Goal: Obtain resource: Download file/media

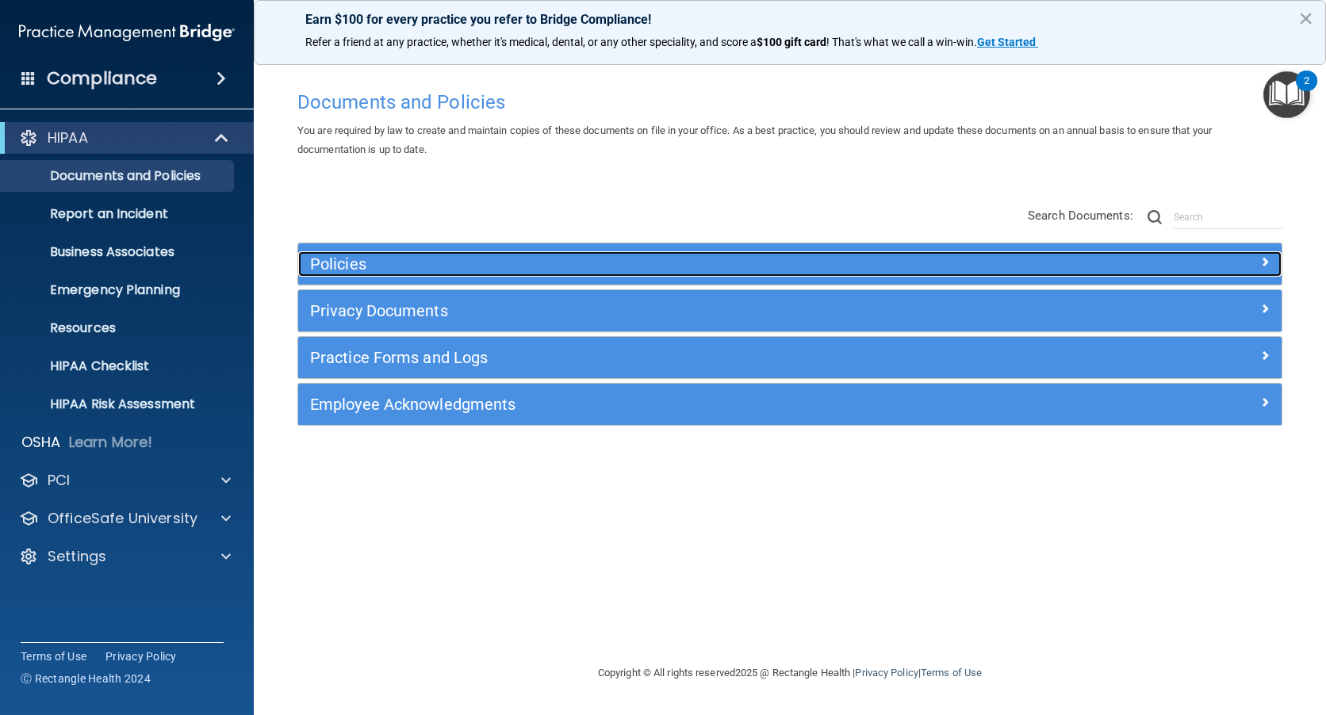
click at [1268, 258] on span at bounding box center [1265, 261] width 10 height 19
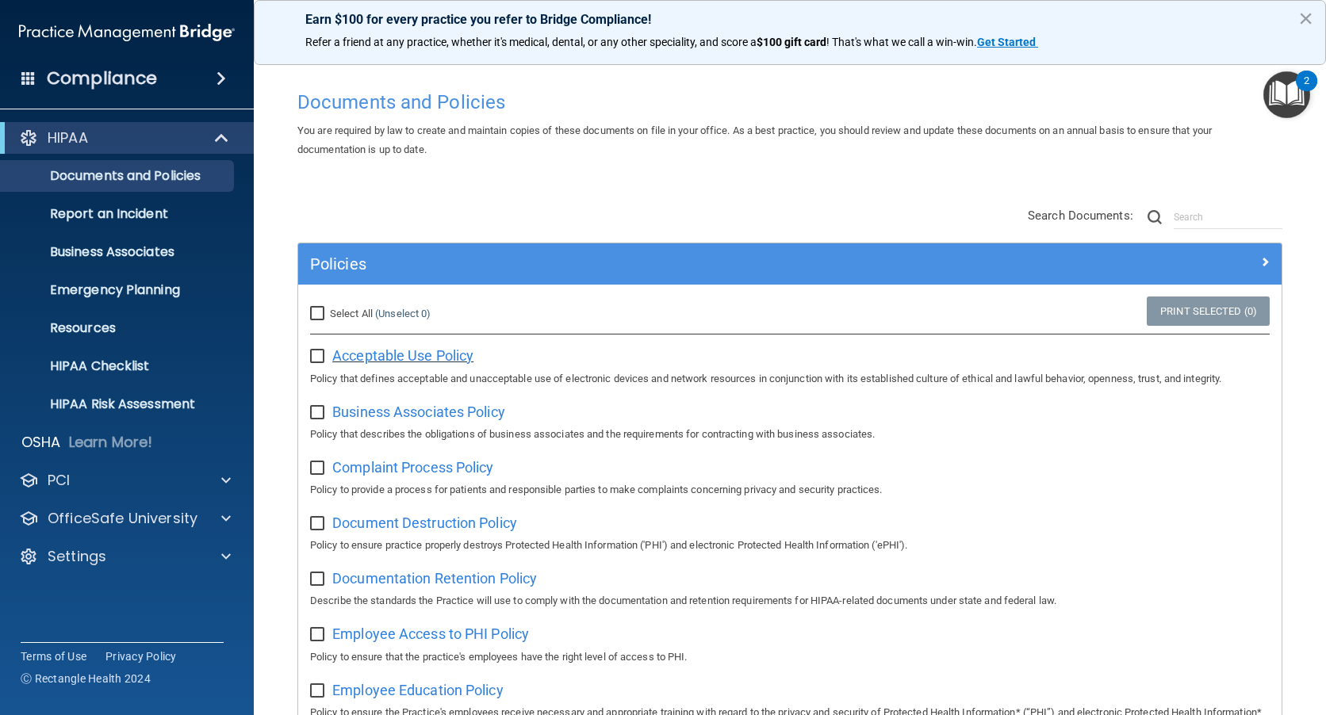
click at [414, 354] on span "Acceptable Use Policy" at bounding box center [402, 355] width 141 height 17
click at [423, 417] on span "Business Associates Policy" at bounding box center [418, 412] width 173 height 17
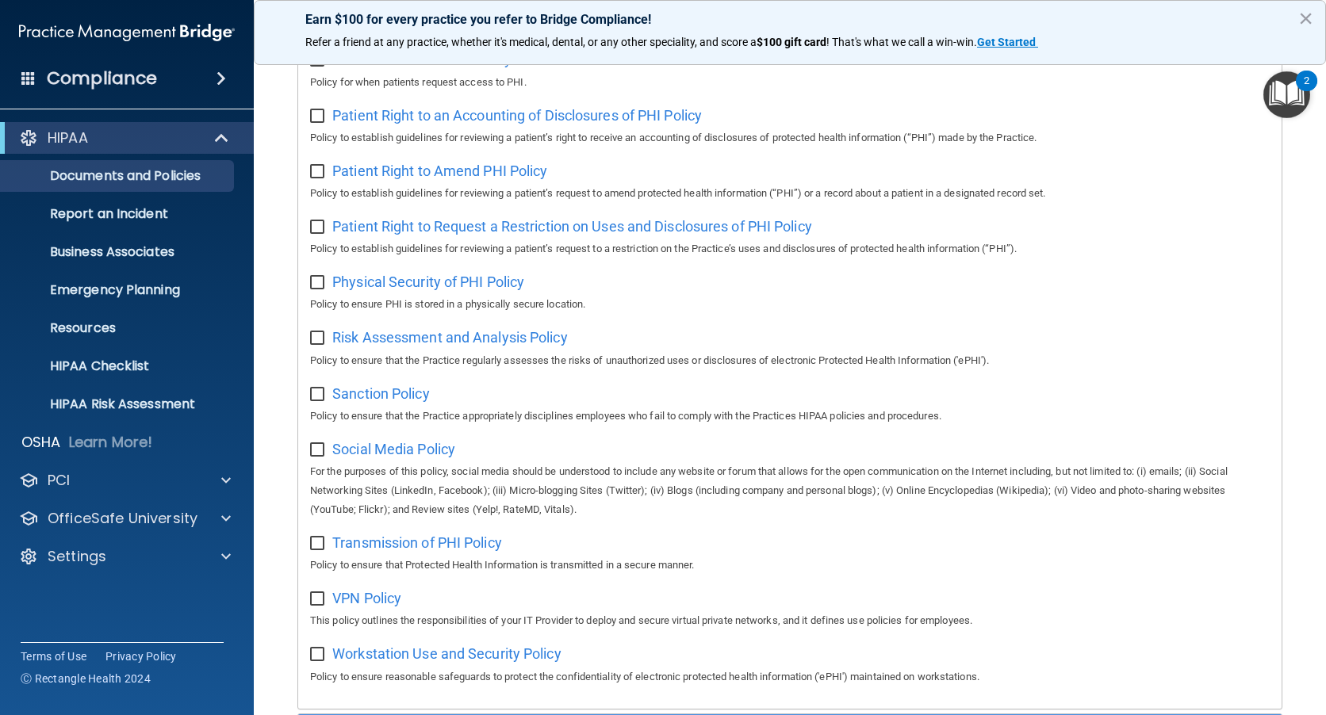
scroll to position [1105, 0]
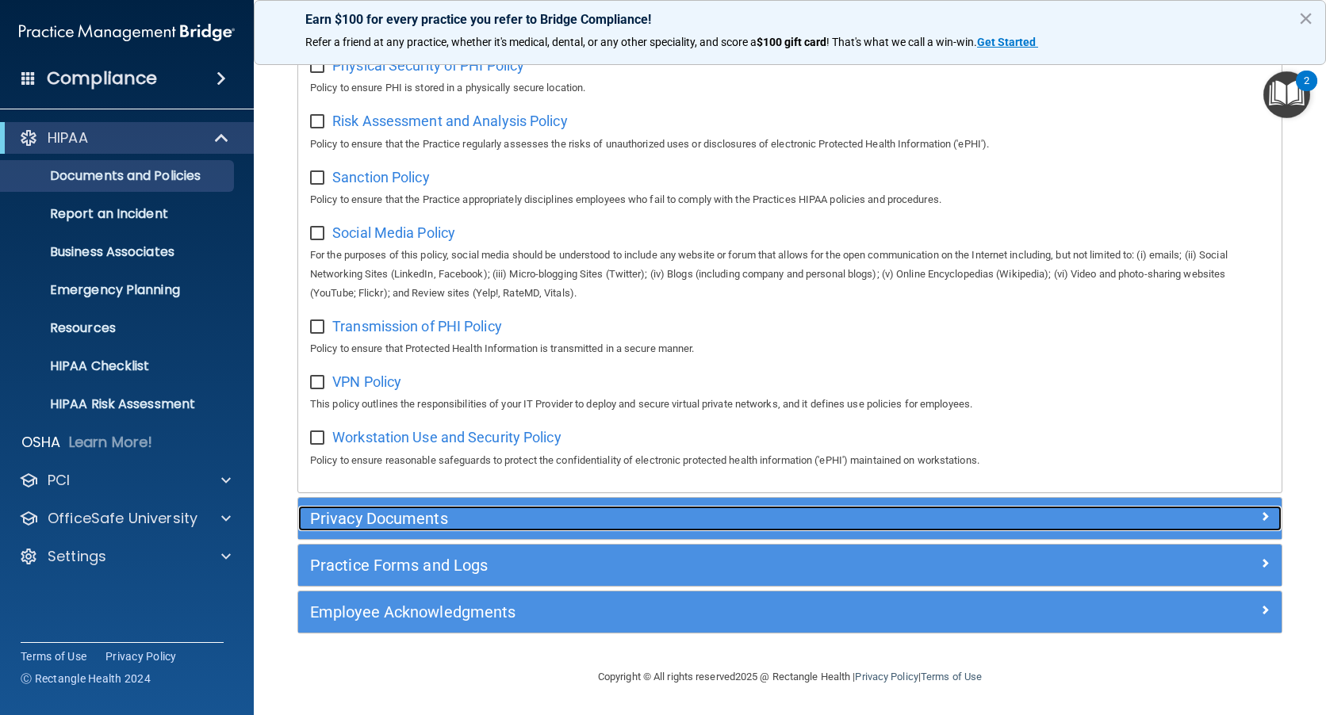
click at [1260, 518] on span at bounding box center [1265, 516] width 10 height 19
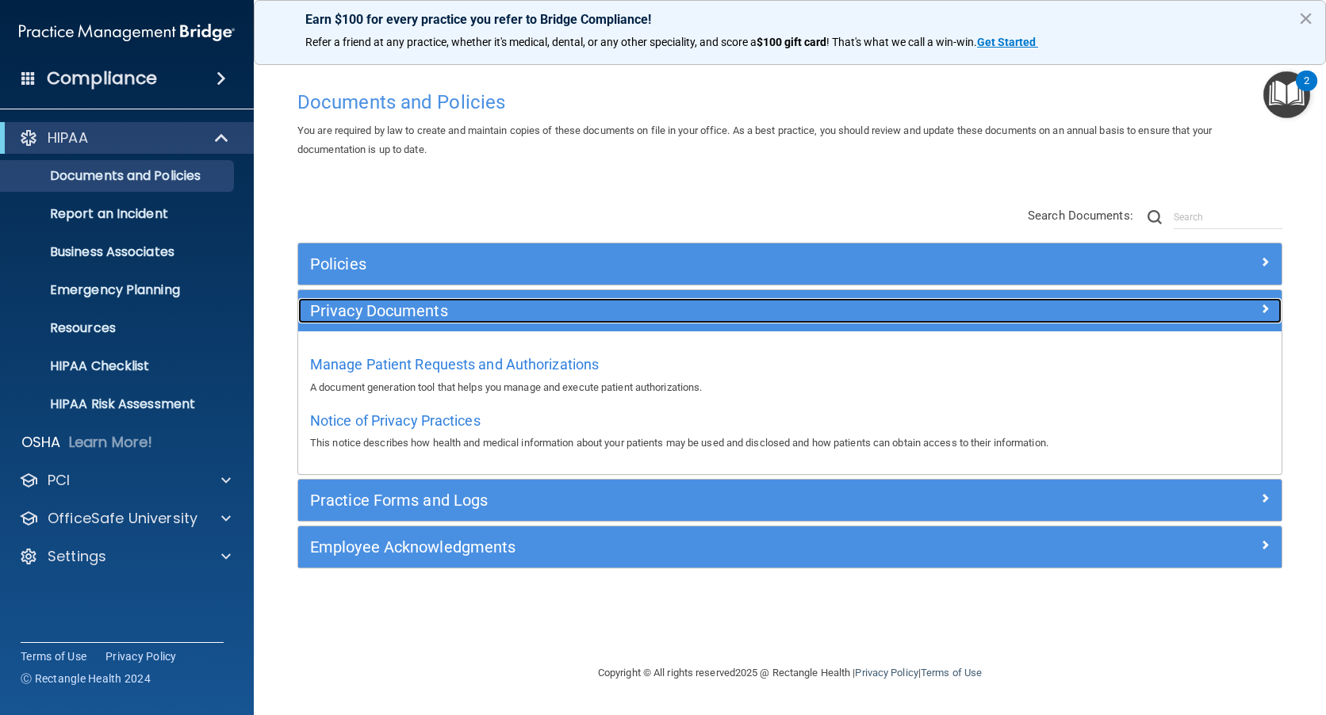
scroll to position [0, 0]
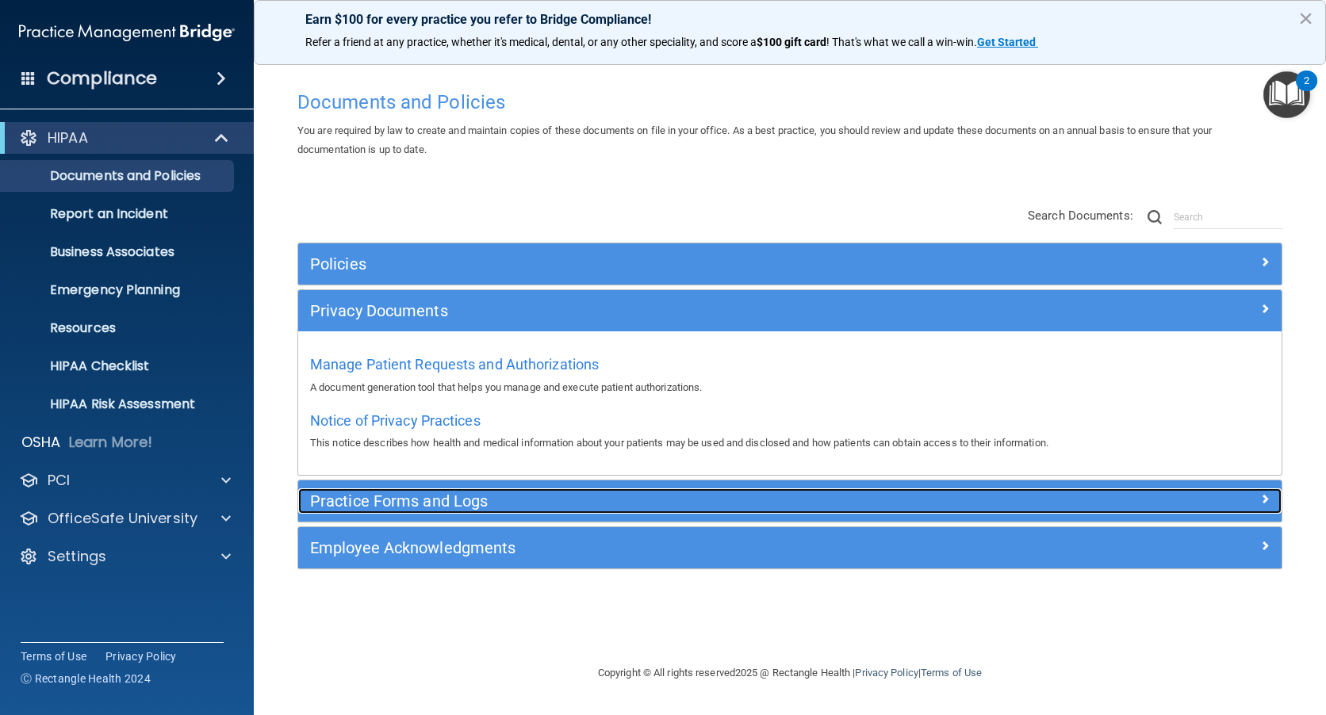
click at [1264, 496] on span at bounding box center [1265, 498] width 10 height 19
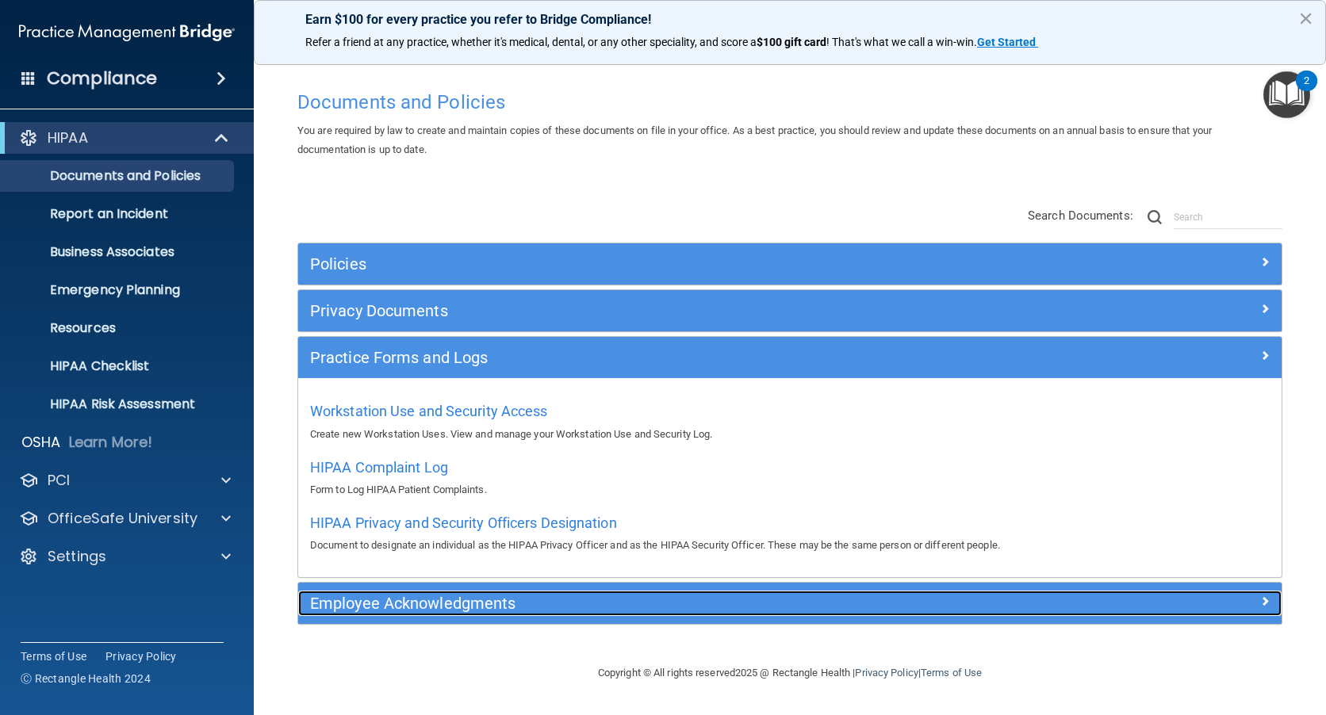
click at [1269, 598] on div at bounding box center [1159, 600] width 246 height 19
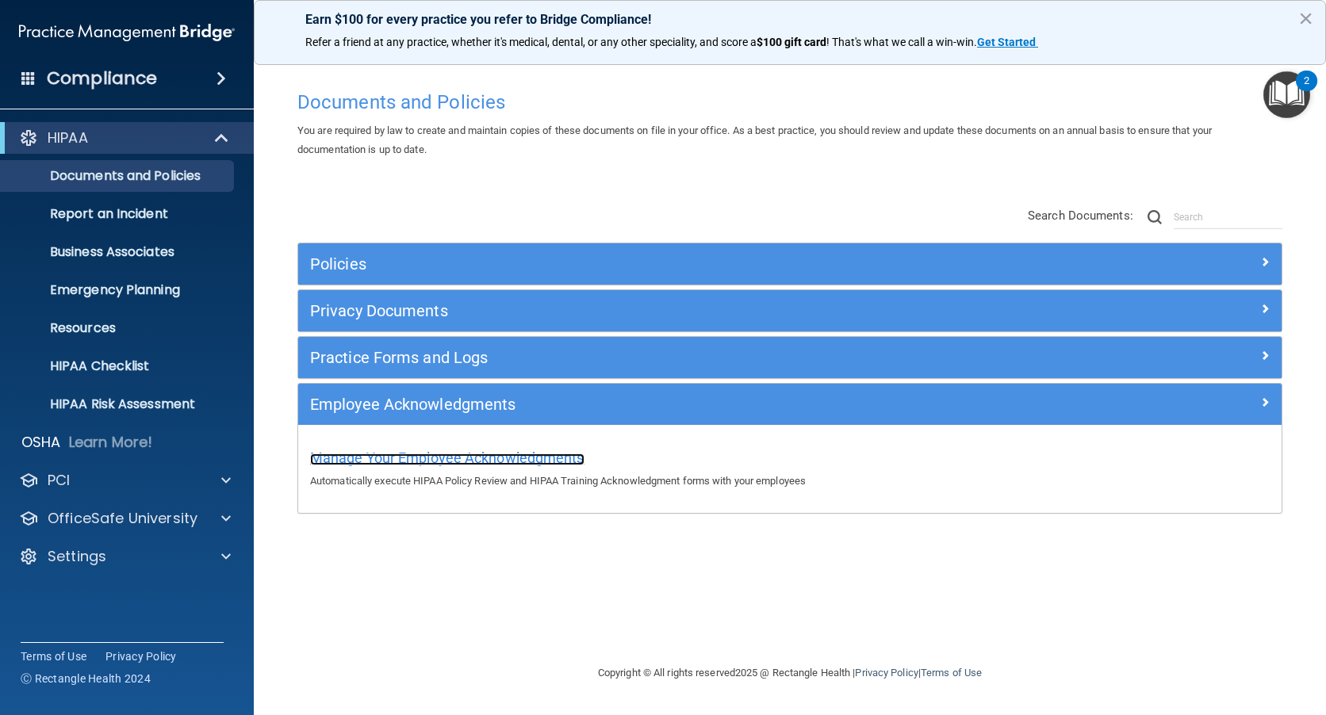
click at [423, 457] on span "Manage Your Employee Acknowledgments" at bounding box center [447, 458] width 274 height 17
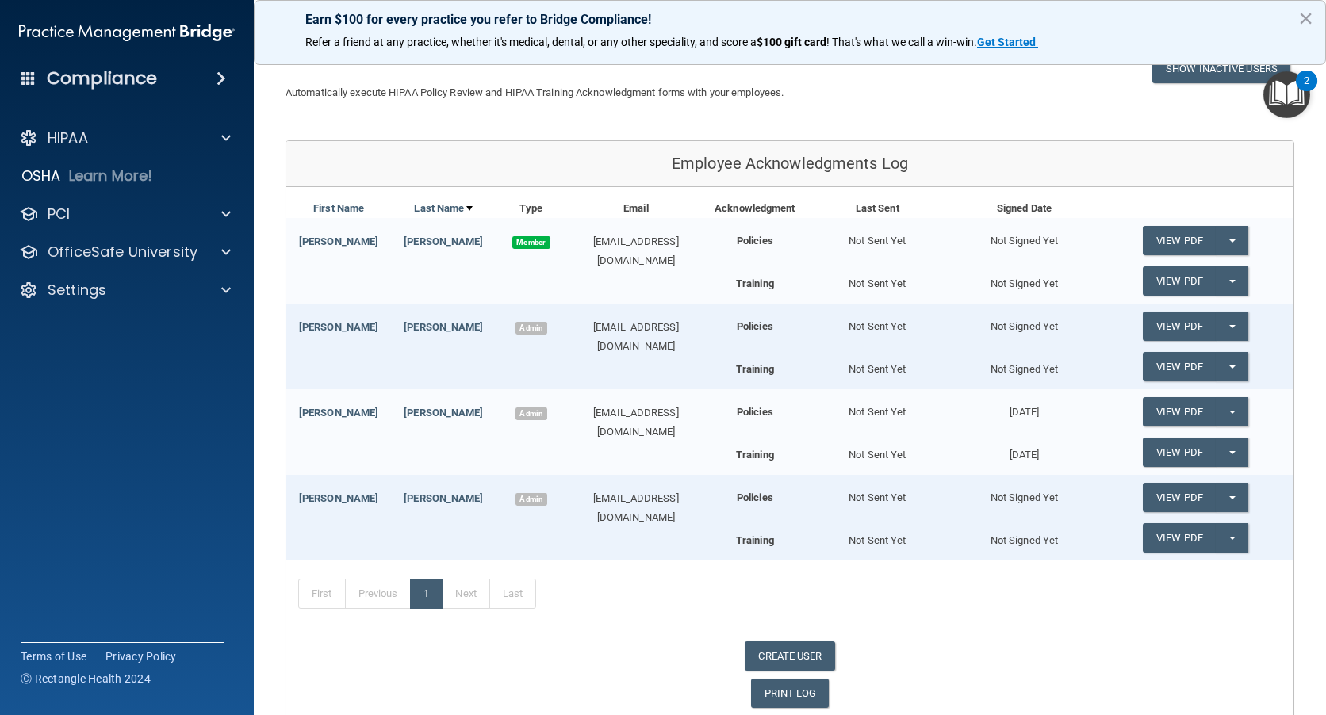
scroll to position [101, 0]
click at [1216, 409] on button "Split button!" at bounding box center [1232, 410] width 33 height 29
click at [1175, 410] on link "View PDF" at bounding box center [1179, 410] width 73 height 29
click at [1179, 451] on link "View PDF" at bounding box center [1179, 451] width 73 height 29
click at [1161, 536] on link "View PDF" at bounding box center [1179, 537] width 73 height 29
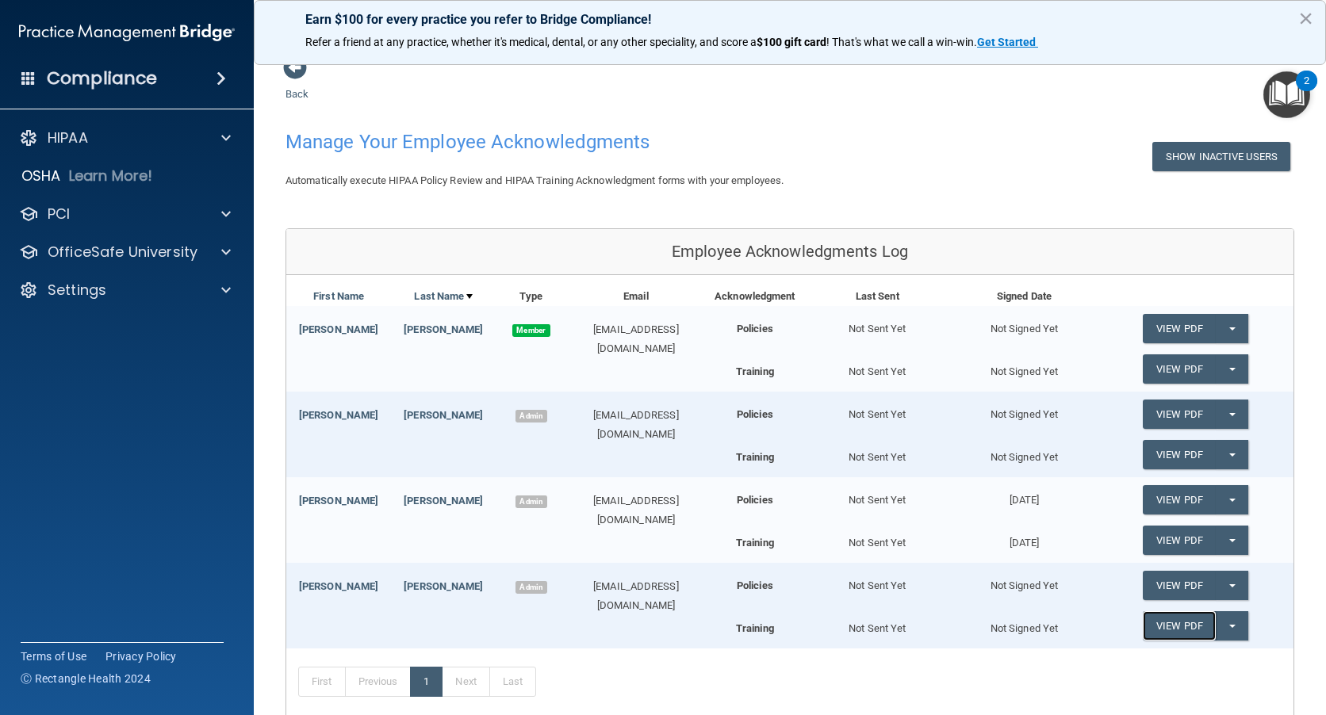
scroll to position [0, 0]
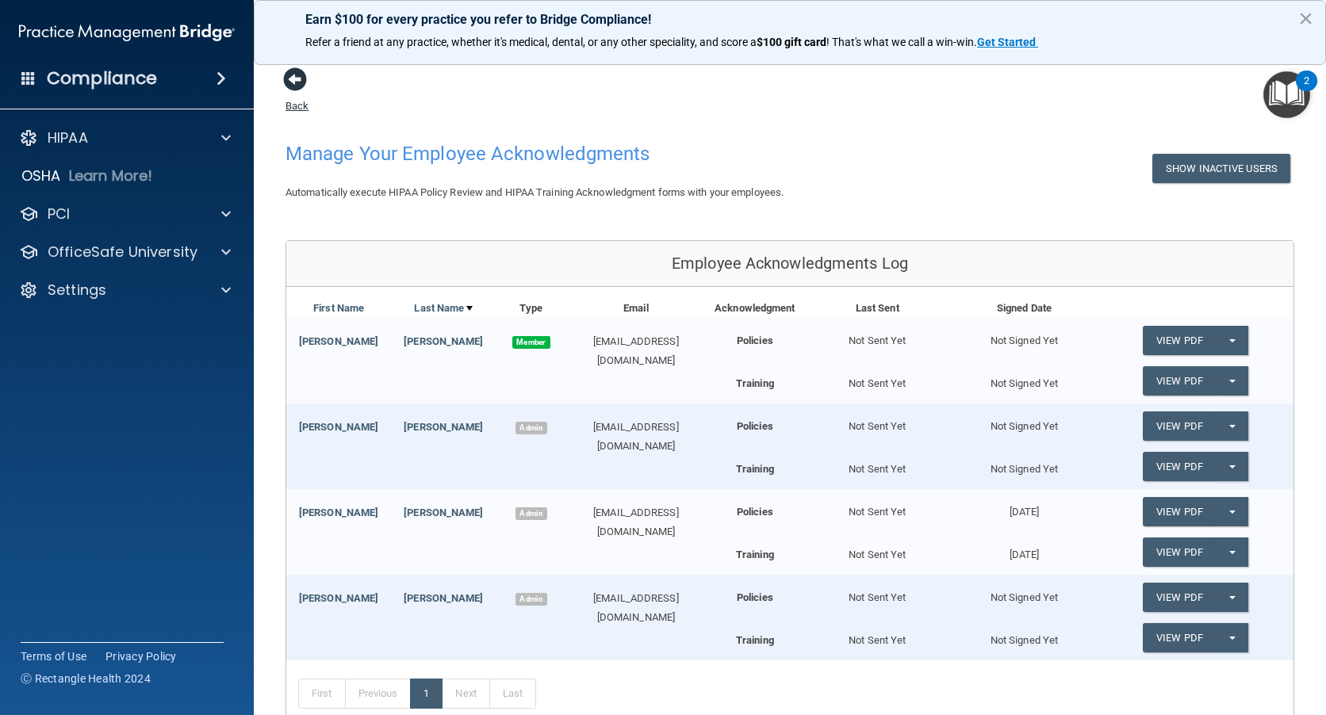
click at [299, 71] on span at bounding box center [295, 79] width 24 height 24
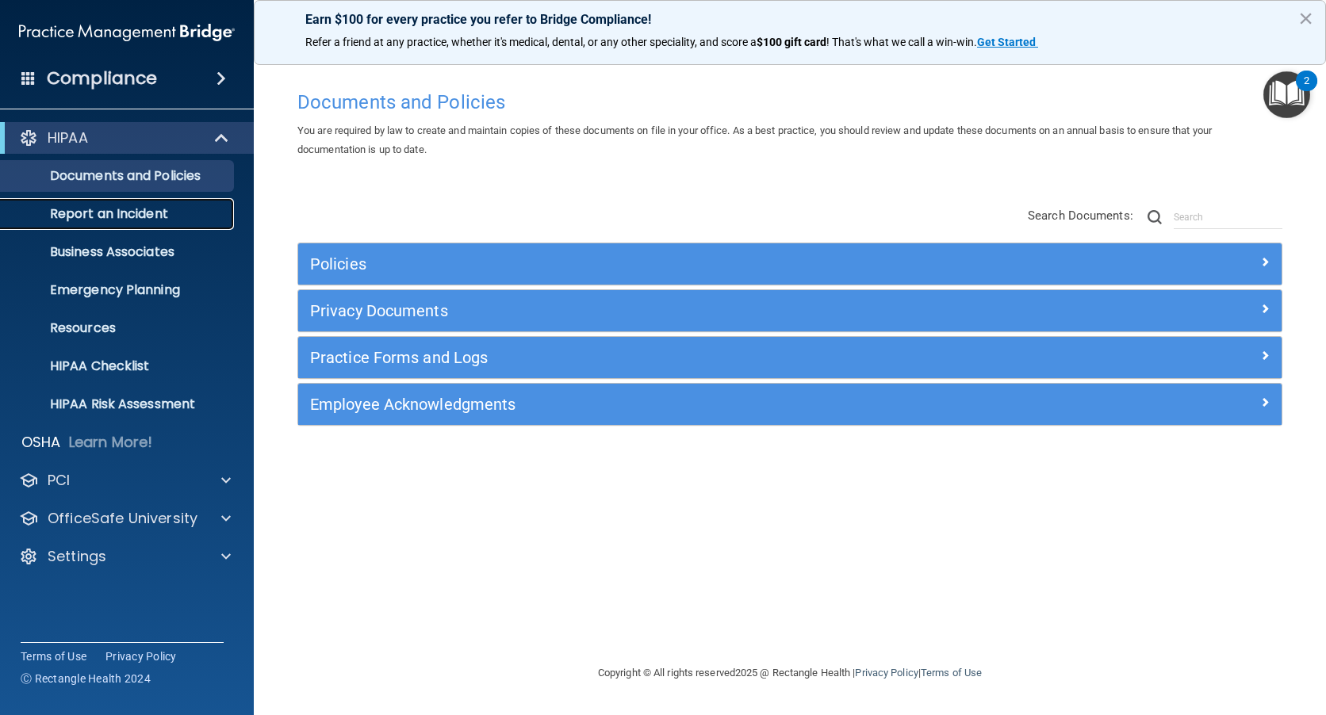
click at [112, 212] on p "Report an Incident" at bounding box center [118, 214] width 216 height 16
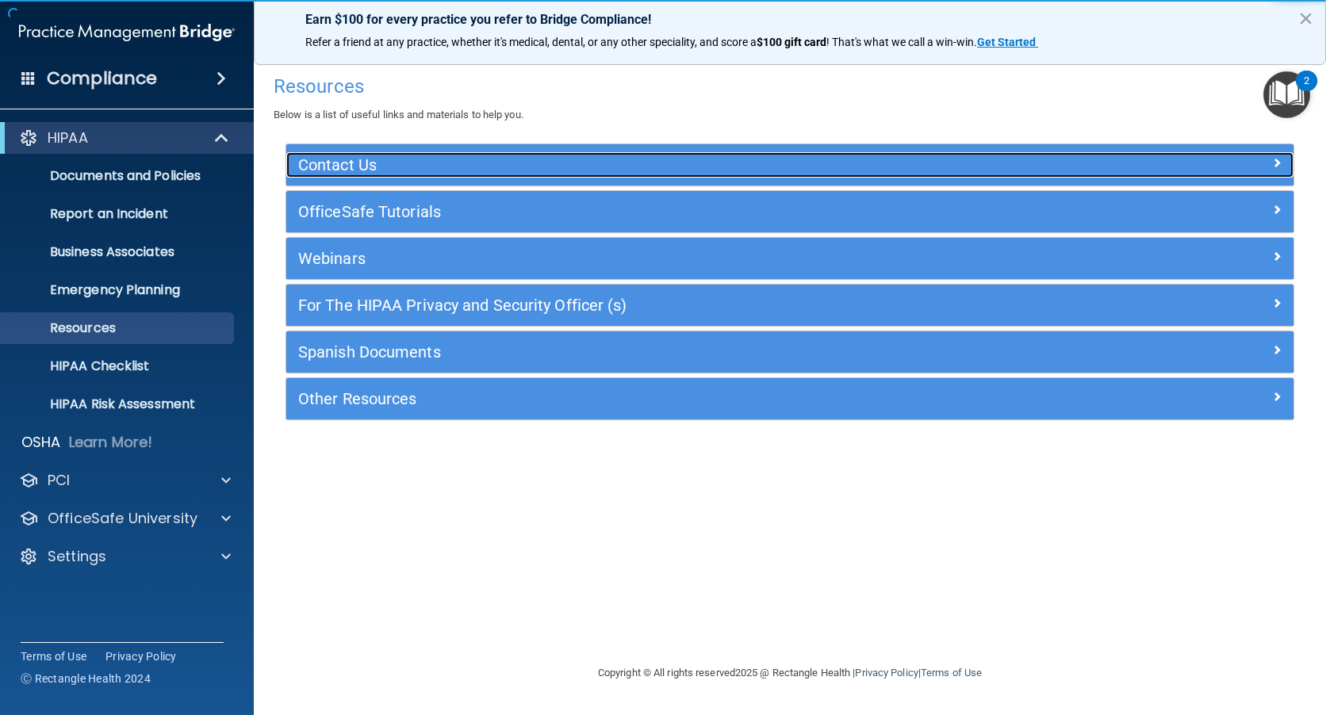
click at [354, 163] on h5 "Contact Us" at bounding box center [664, 164] width 732 height 17
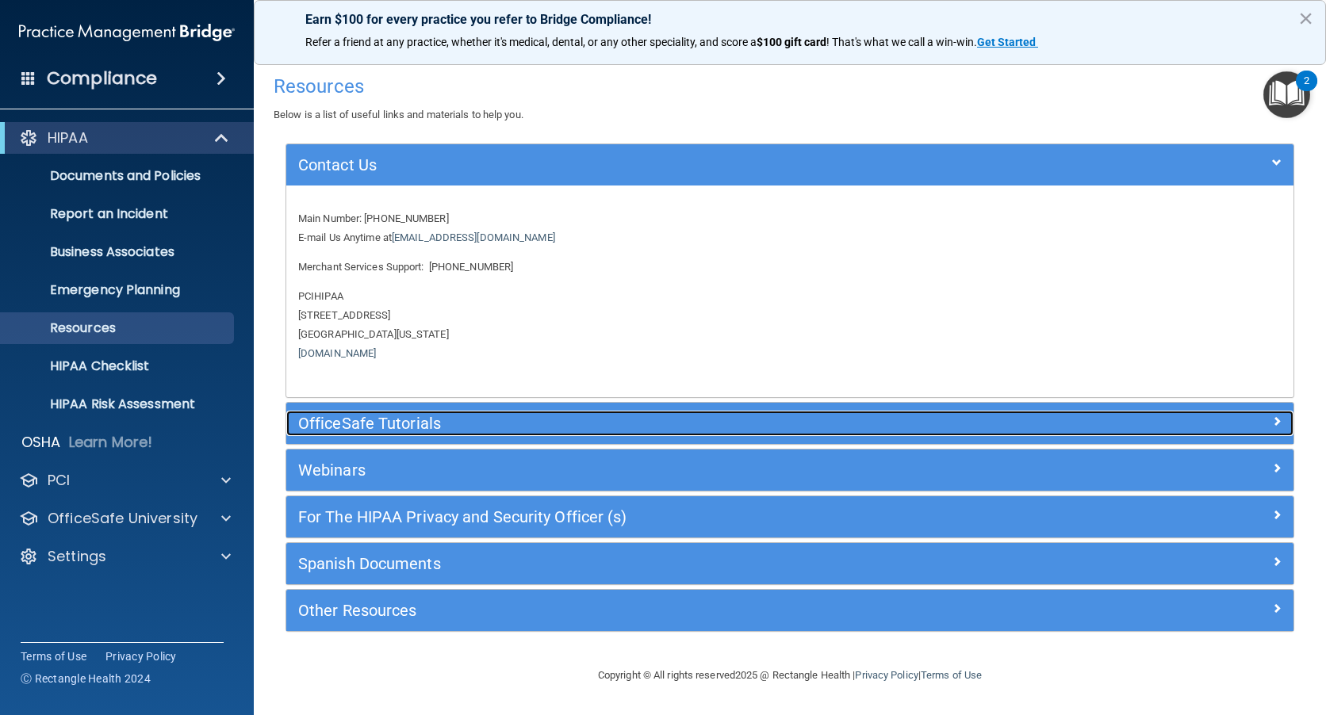
click at [371, 421] on h5 "OfficeSafe Tutorials" at bounding box center [664, 423] width 732 height 17
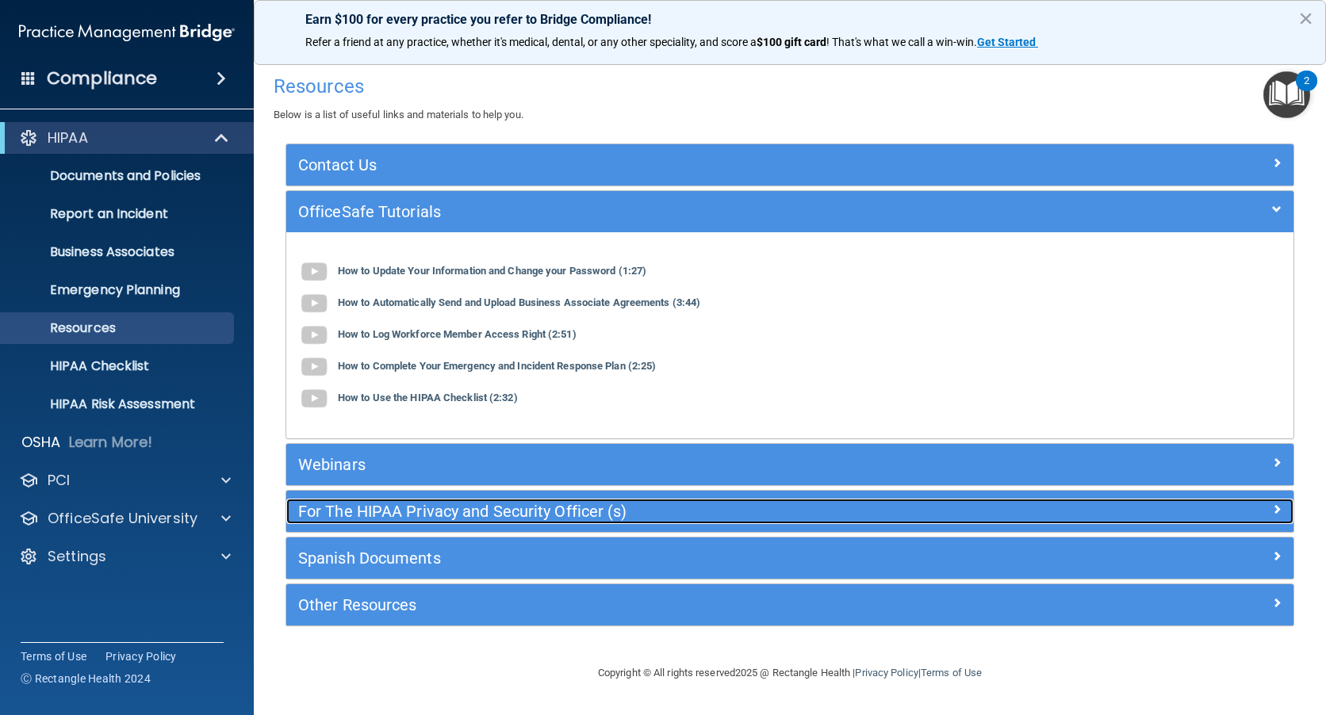
click at [495, 507] on h5 "For The HIPAA Privacy and Security Officer (s)" at bounding box center [664, 511] width 732 height 17
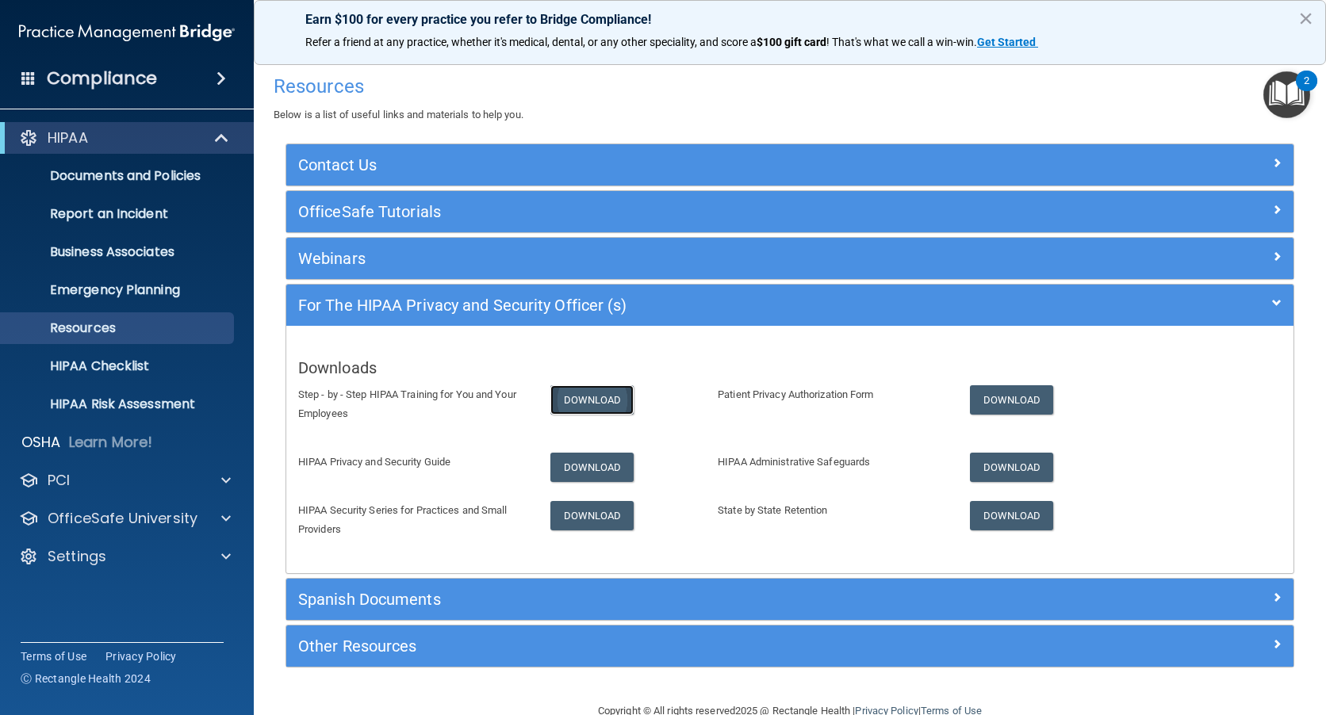
click at [594, 392] on link "Download" at bounding box center [592, 399] width 84 height 29
click at [1009, 397] on link "Download" at bounding box center [1012, 399] width 84 height 29
click at [574, 510] on link "Download" at bounding box center [592, 515] width 84 height 29
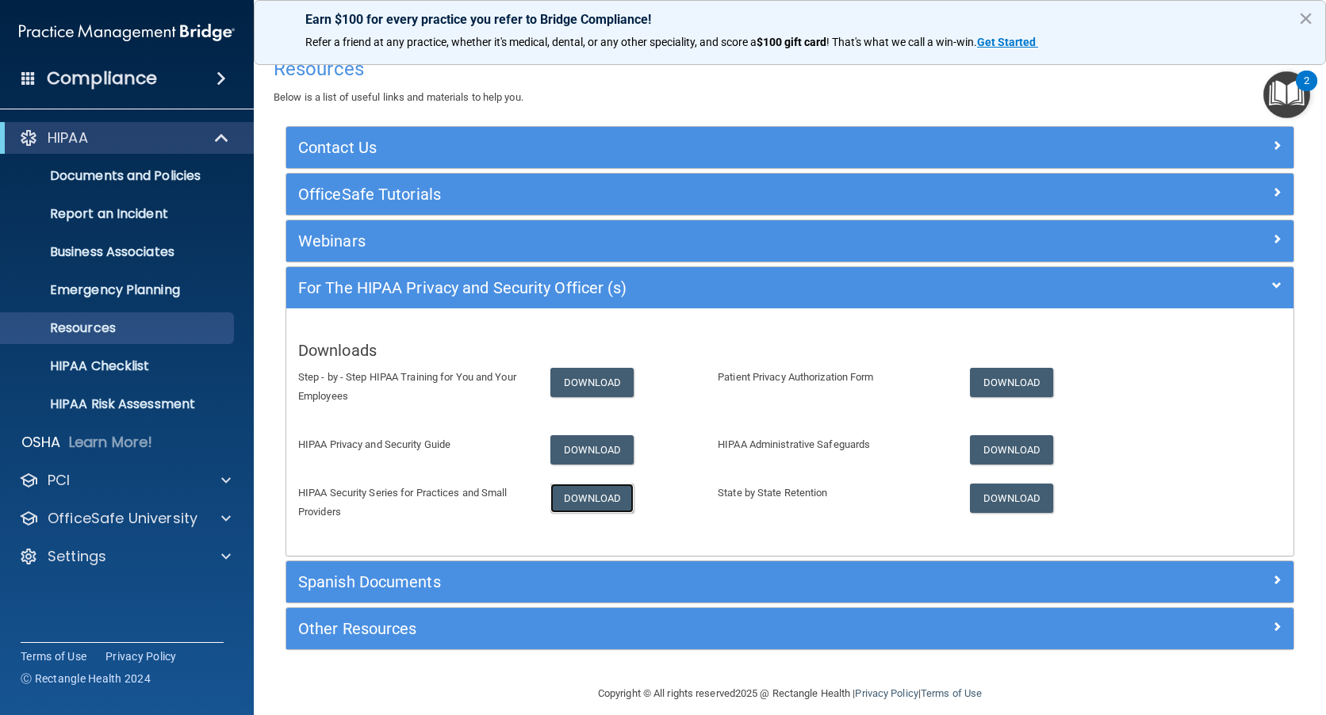
scroll to position [34, 0]
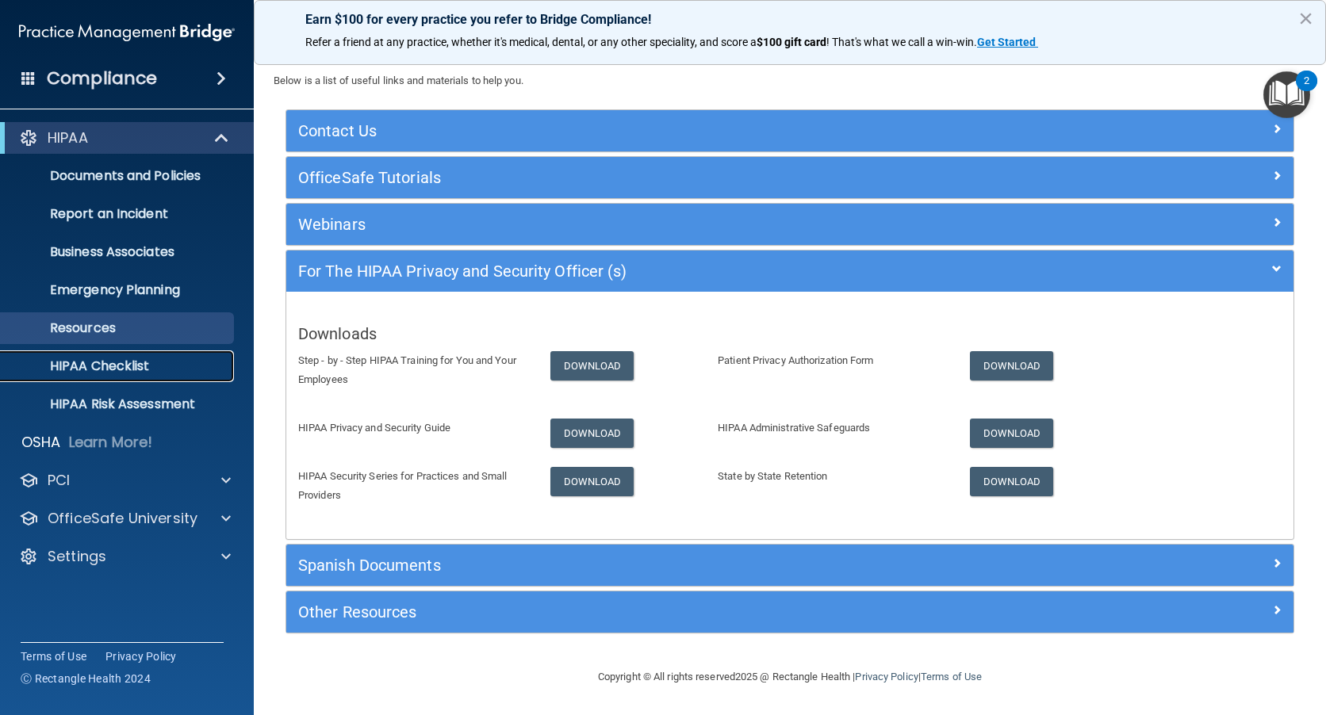
click at [96, 363] on p "HIPAA Checklist" at bounding box center [118, 366] width 216 height 16
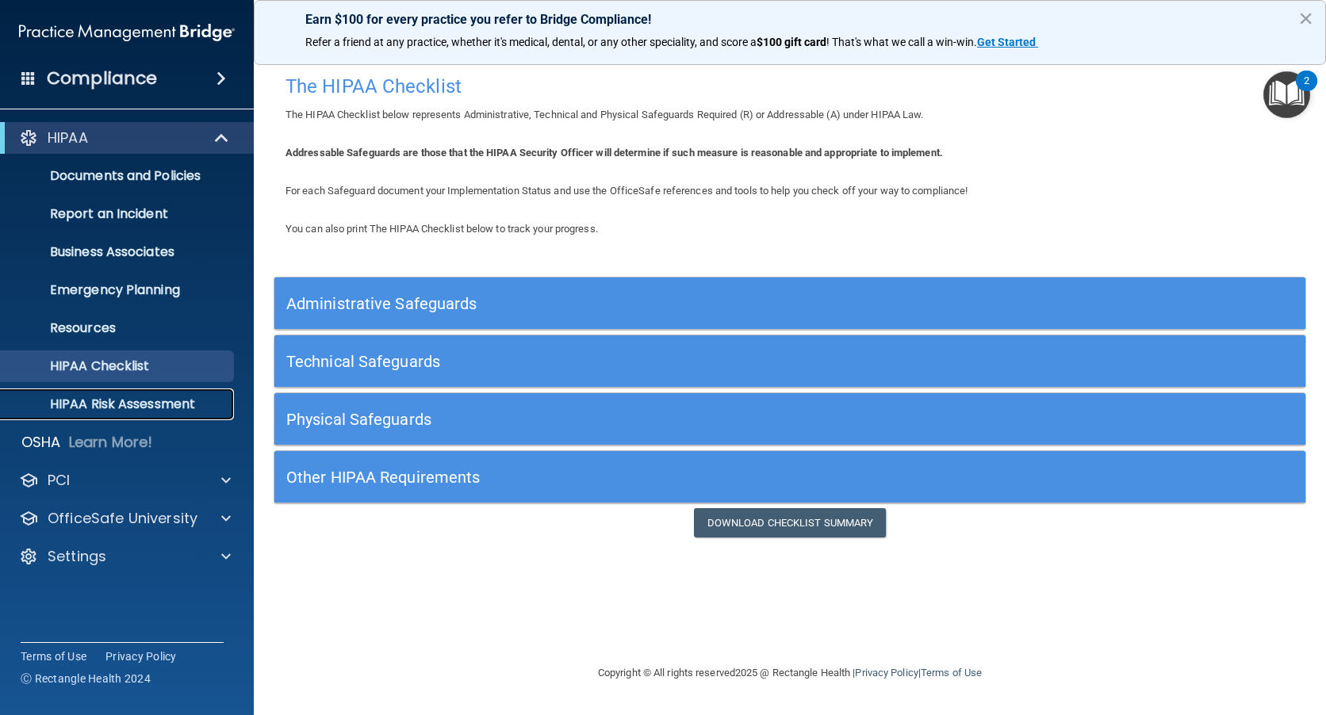
click at [108, 397] on p "HIPAA Risk Assessment" at bounding box center [118, 404] width 216 height 16
